Goal: Find specific page/section: Find specific page/section

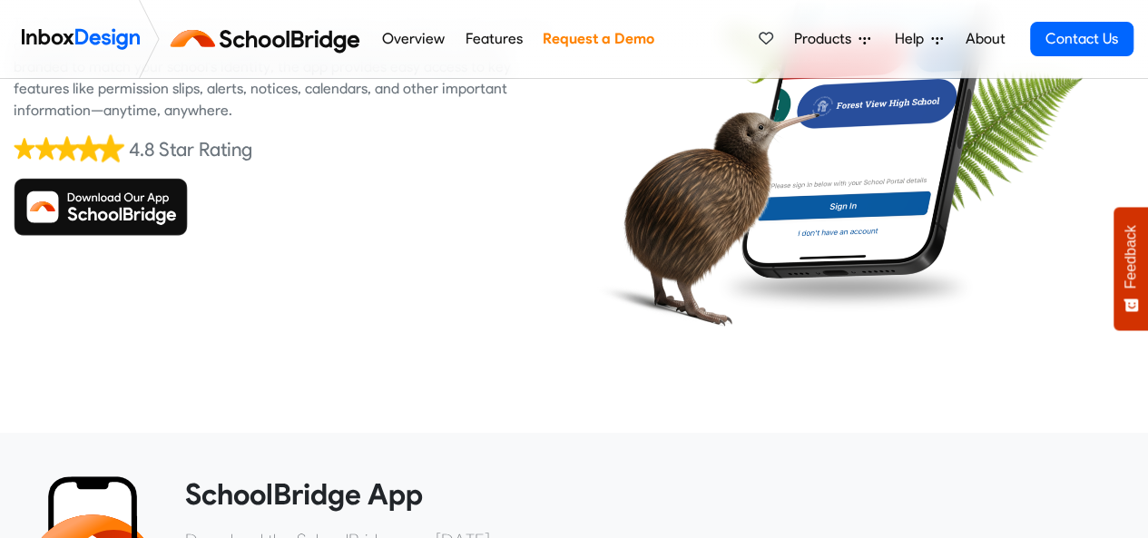
scroll to position [302, 0]
click at [98, 210] on img at bounding box center [101, 207] width 174 height 58
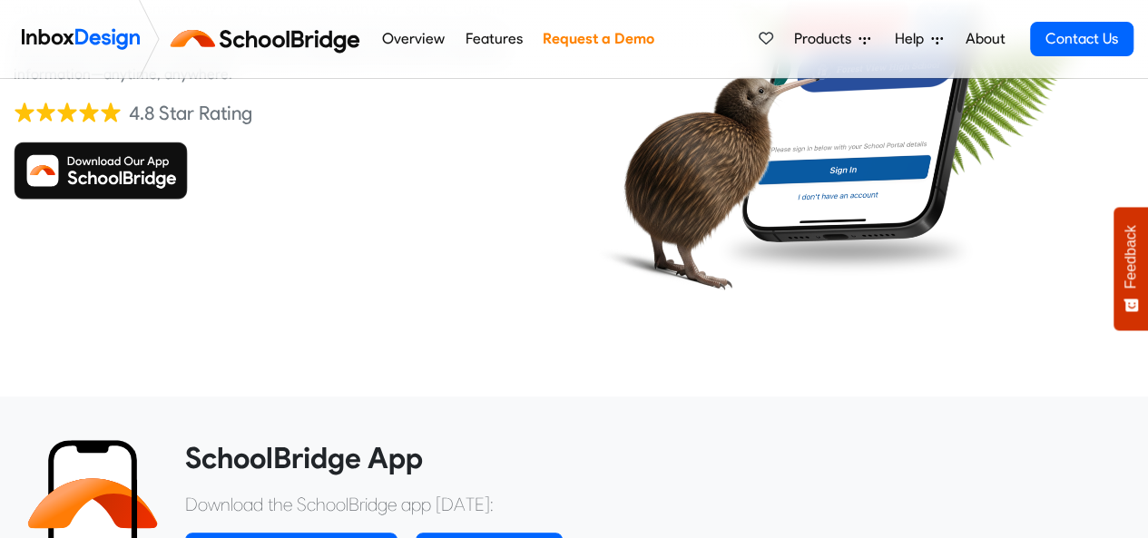
scroll to position [342, 0]
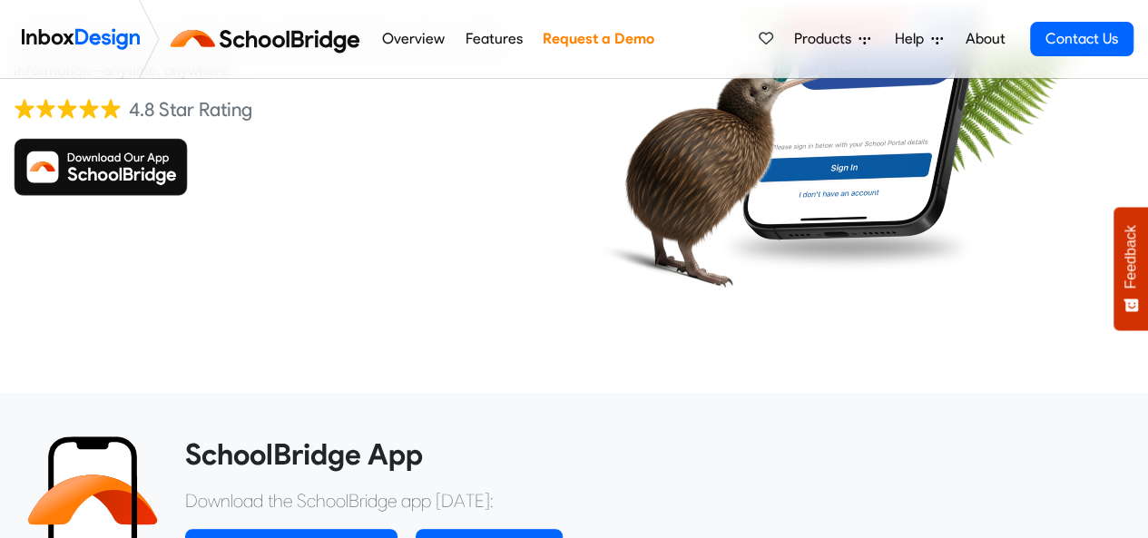
click at [142, 192] on img at bounding box center [101, 167] width 174 height 58
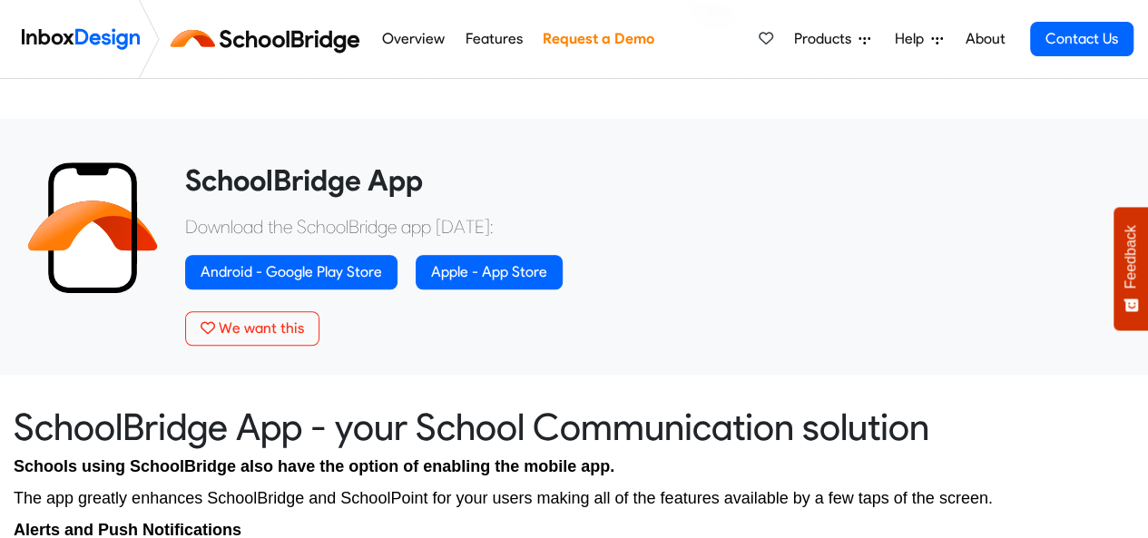
scroll to position [624, 0]
